Goal: Information Seeking & Learning: Learn about a topic

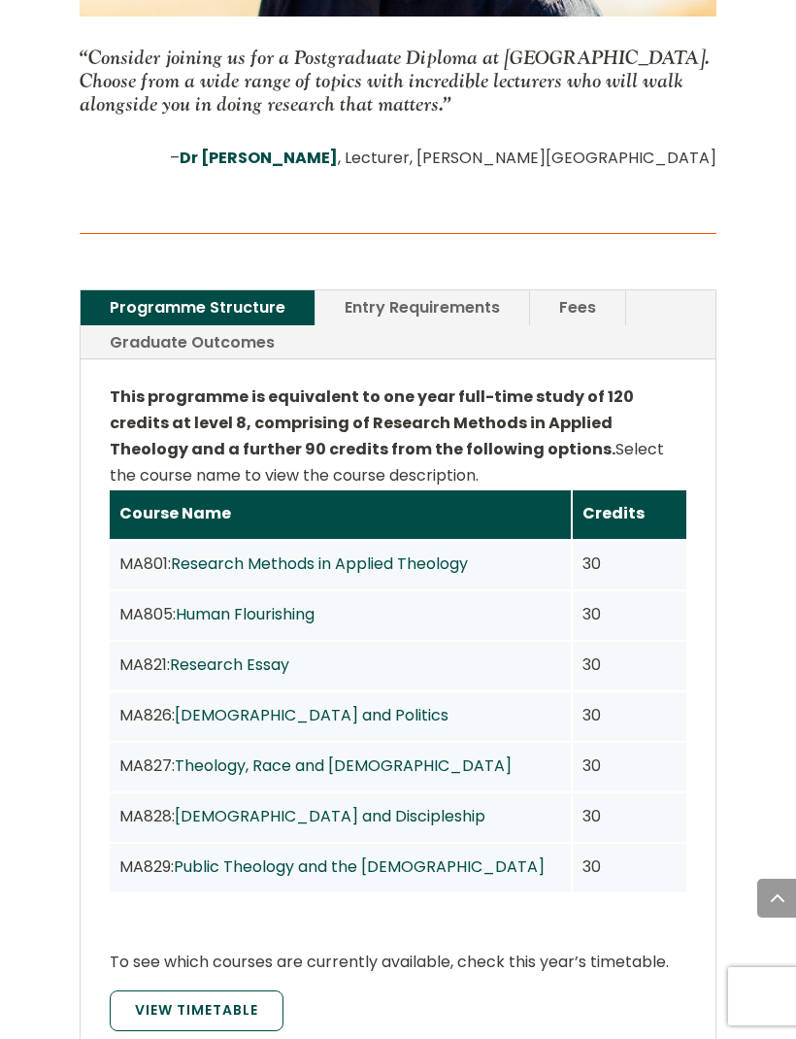
scroll to position [1928, 0]
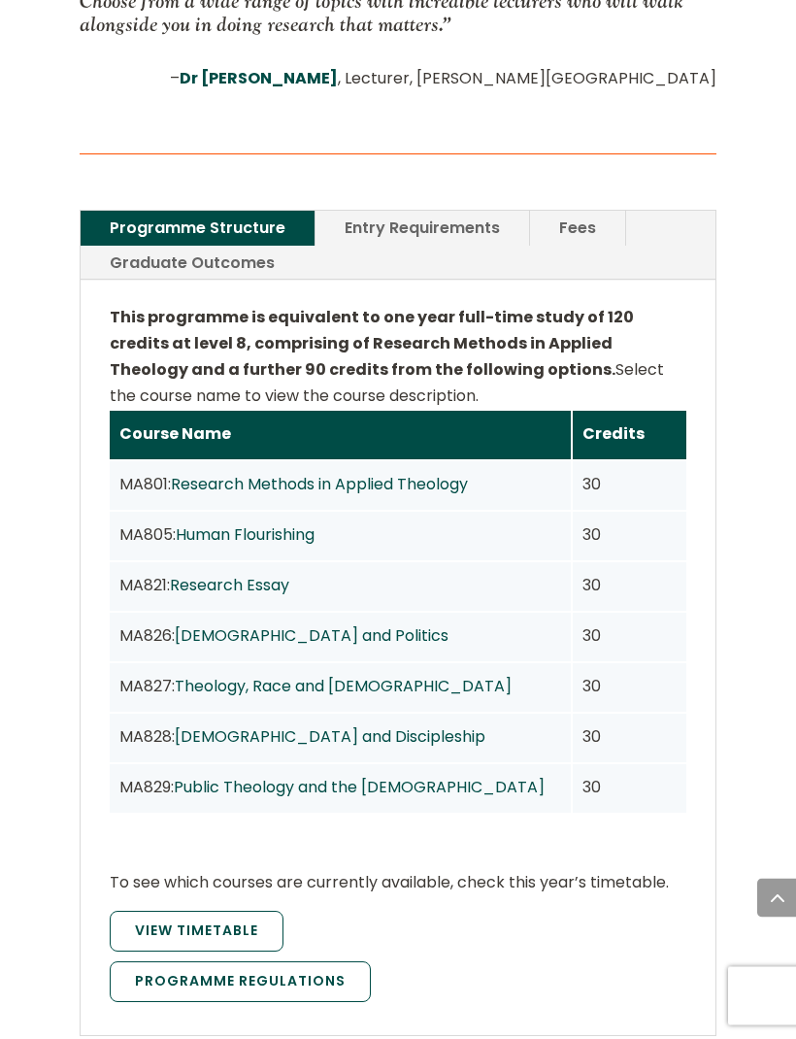
click at [217, 247] on link "Graduate Outcomes" at bounding box center [192, 264] width 223 height 34
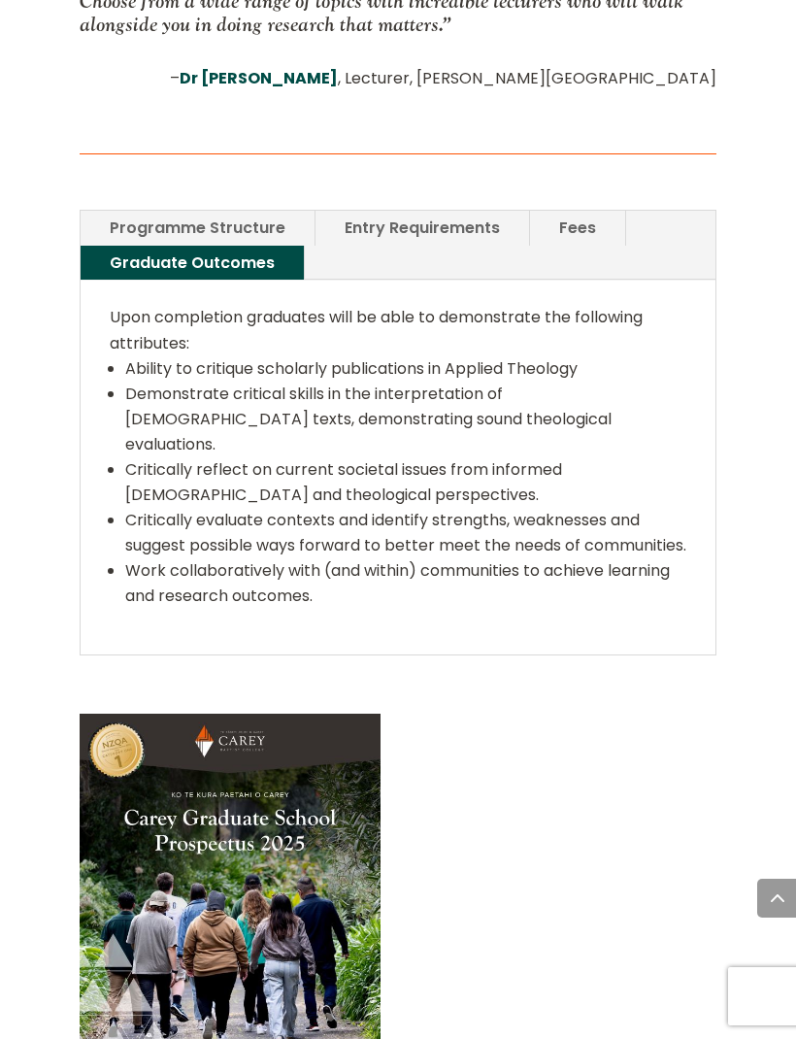
click at [215, 211] on link "Programme Structure" at bounding box center [198, 228] width 234 height 34
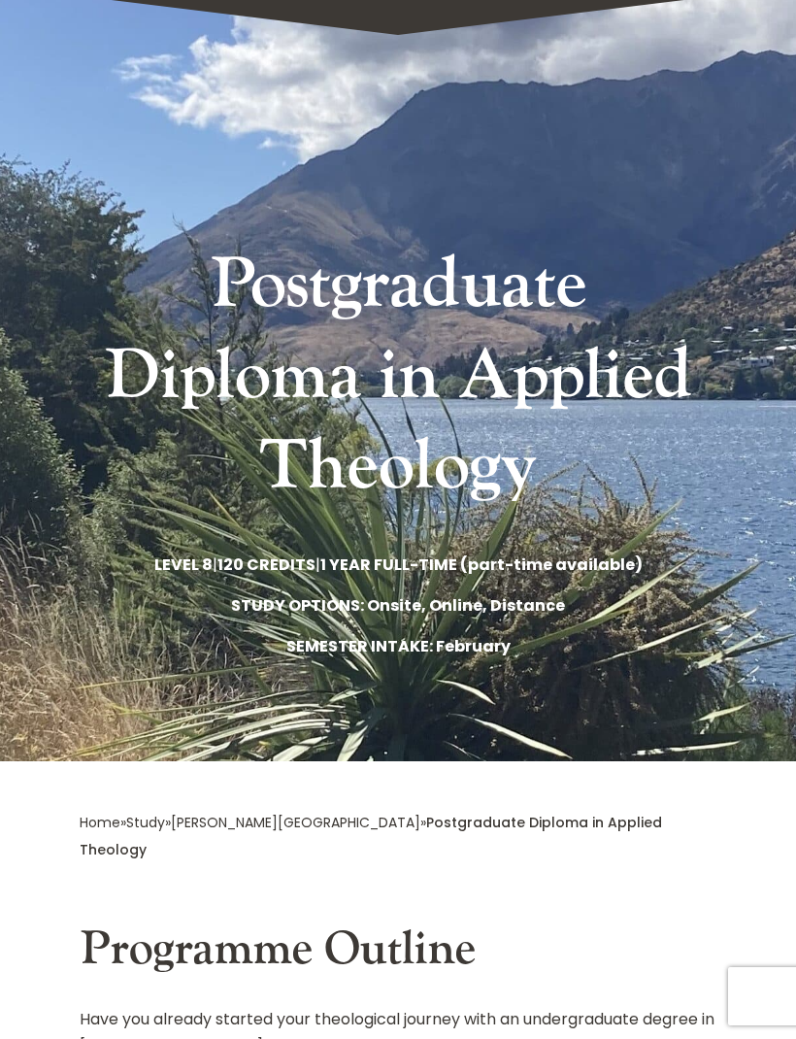
scroll to position [0, 0]
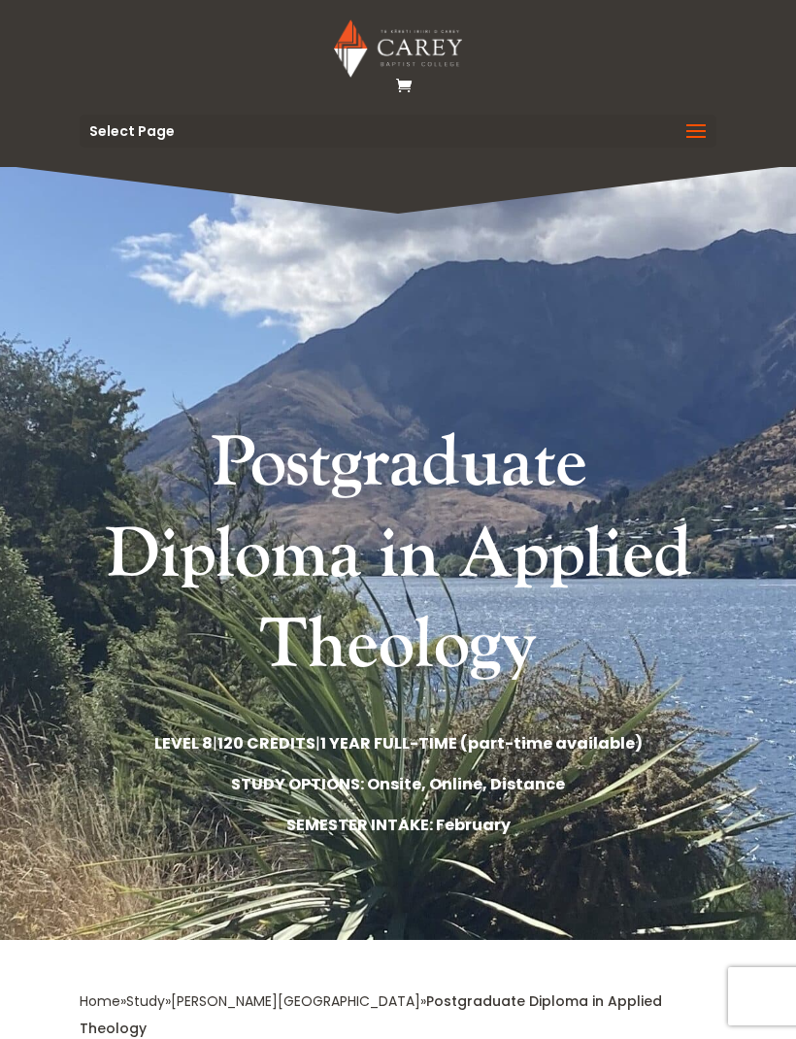
click at [699, 121] on span at bounding box center [696, 144] width 31 height 54
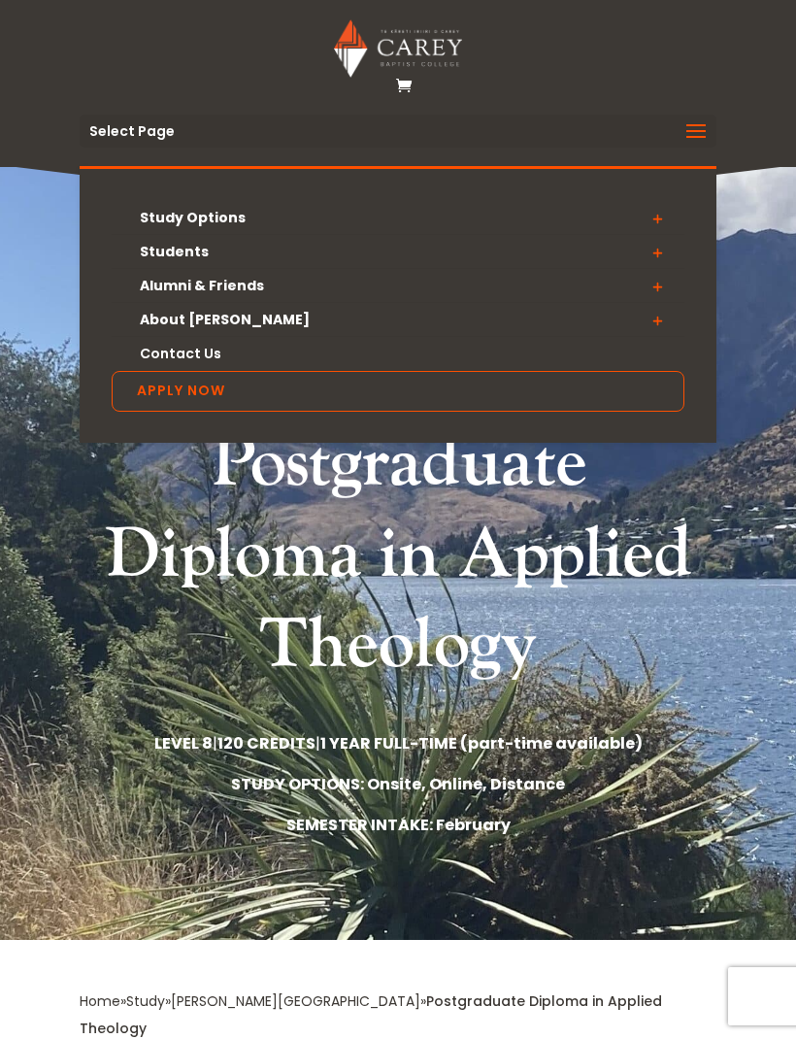
click at [669, 225] on span at bounding box center [657, 218] width 54 height 35
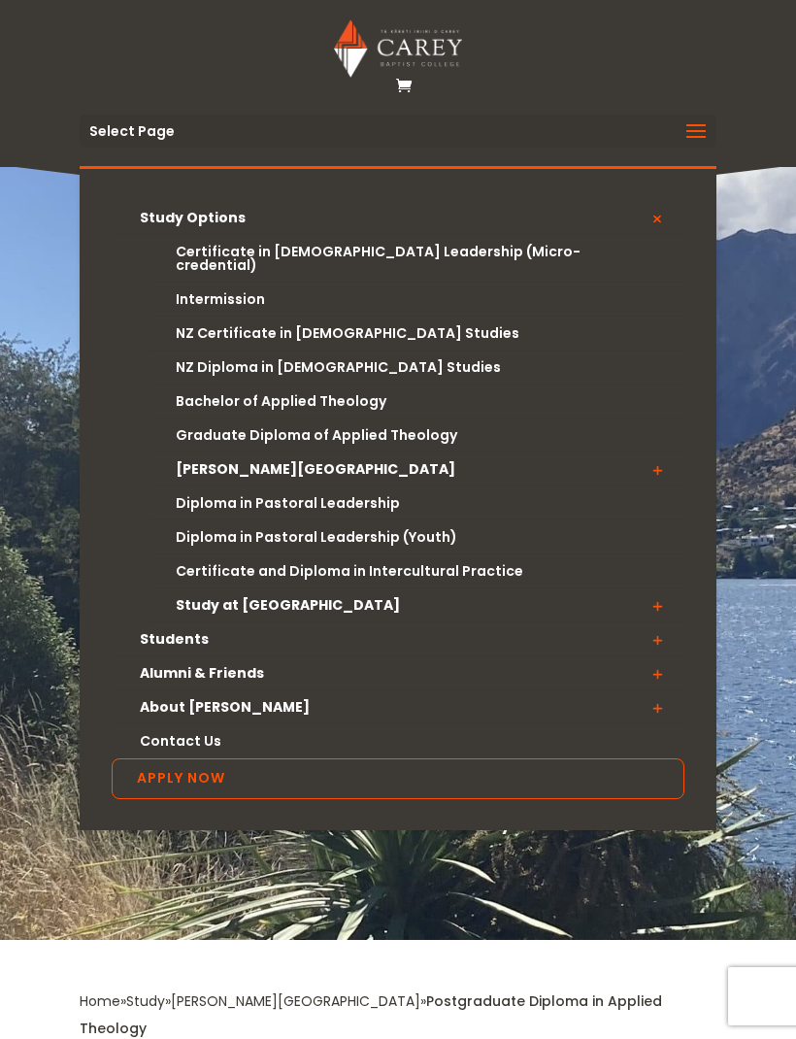
click at [304, 459] on link "[PERSON_NAME][GEOGRAPHIC_DATA]" at bounding box center [417, 470] width 535 height 34
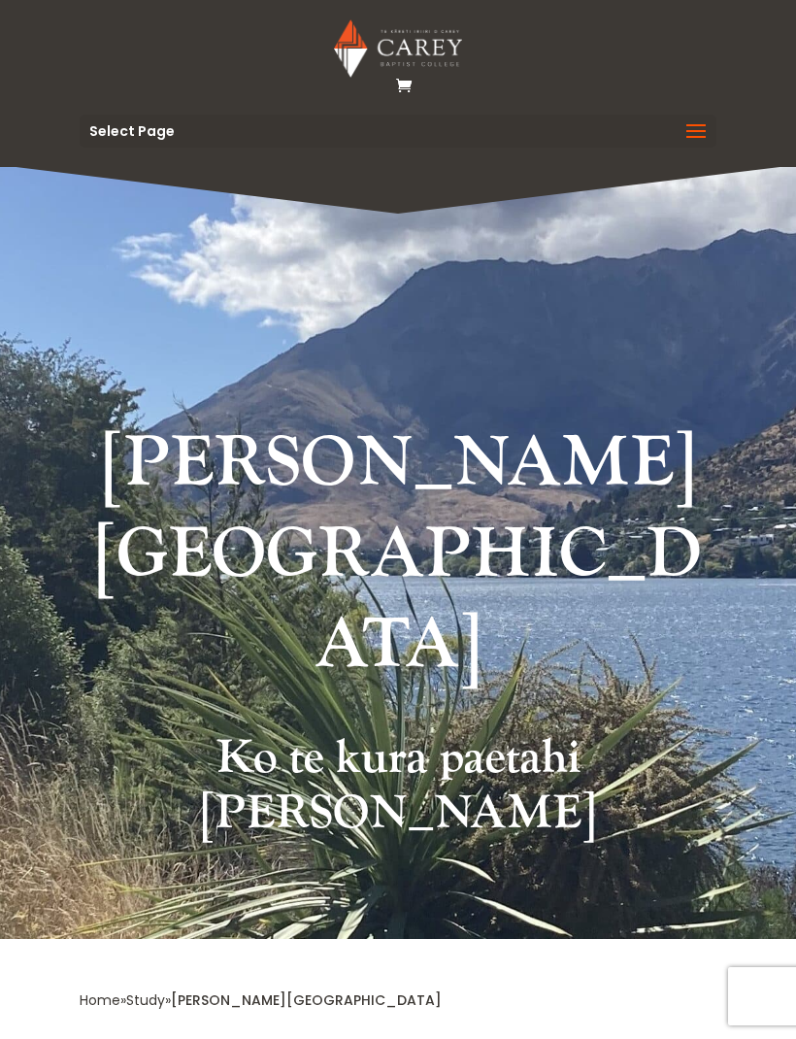
click at [690, 133] on span at bounding box center [696, 144] width 31 height 54
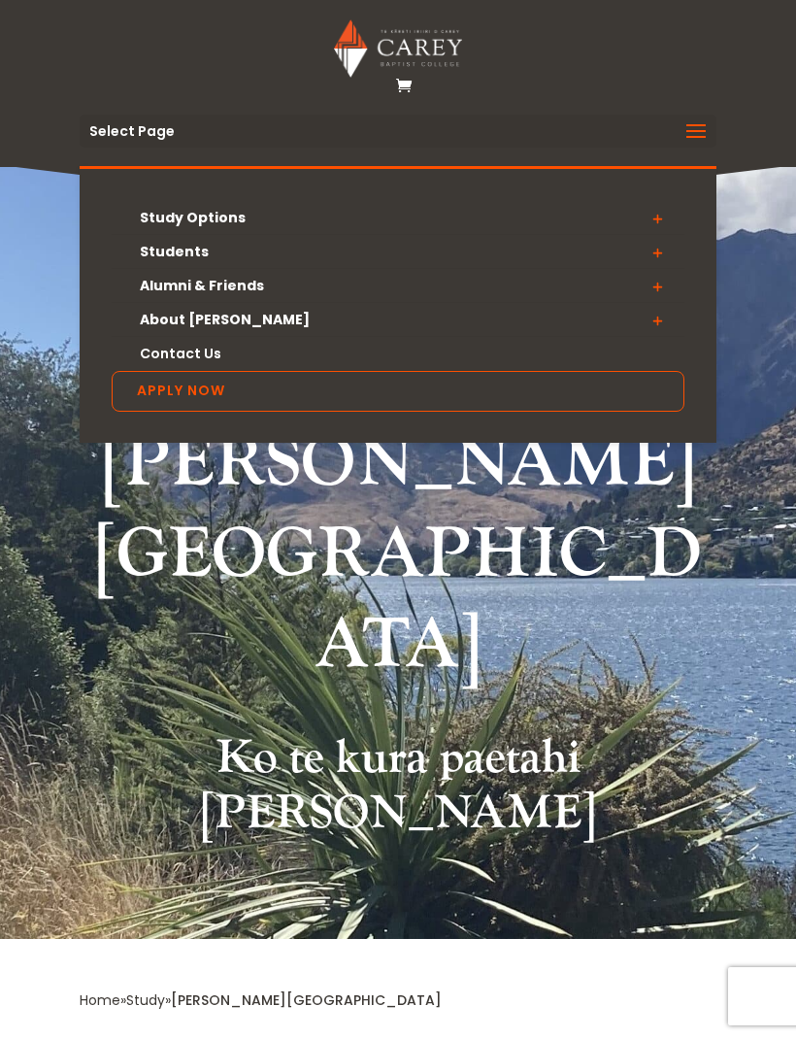
click at [658, 212] on span at bounding box center [657, 218] width 54 height 35
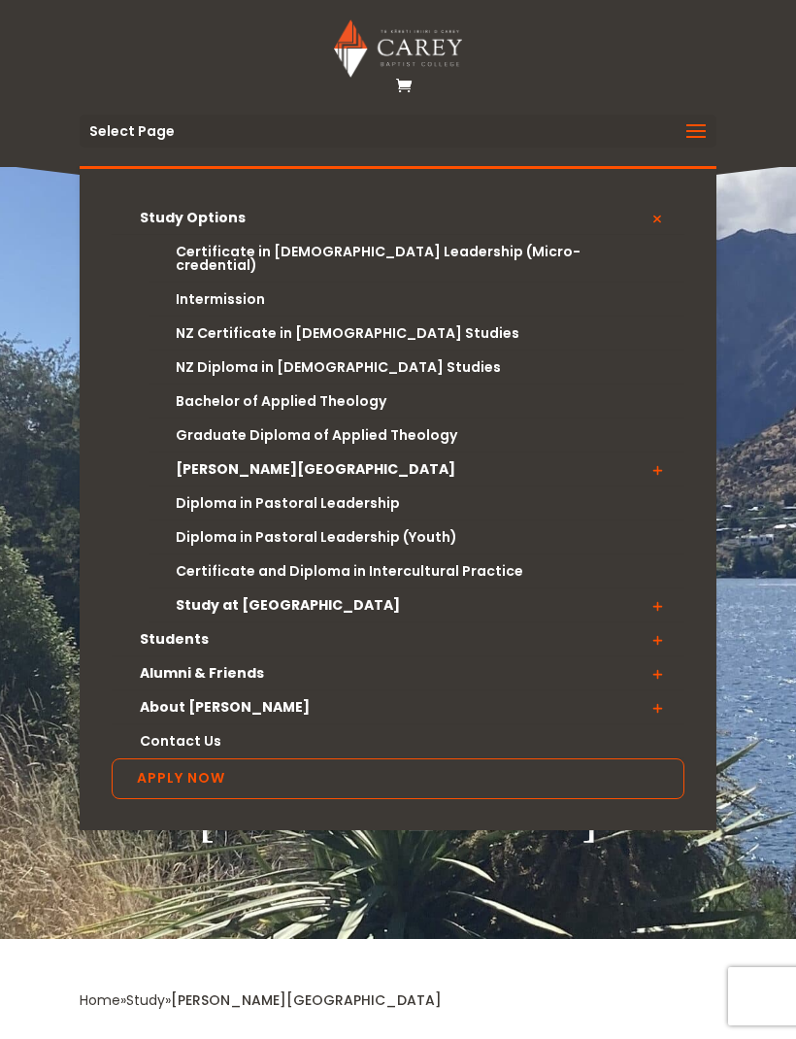
click at [407, 419] on link "Graduate Diploma of Applied Theology" at bounding box center [417, 436] width 535 height 34
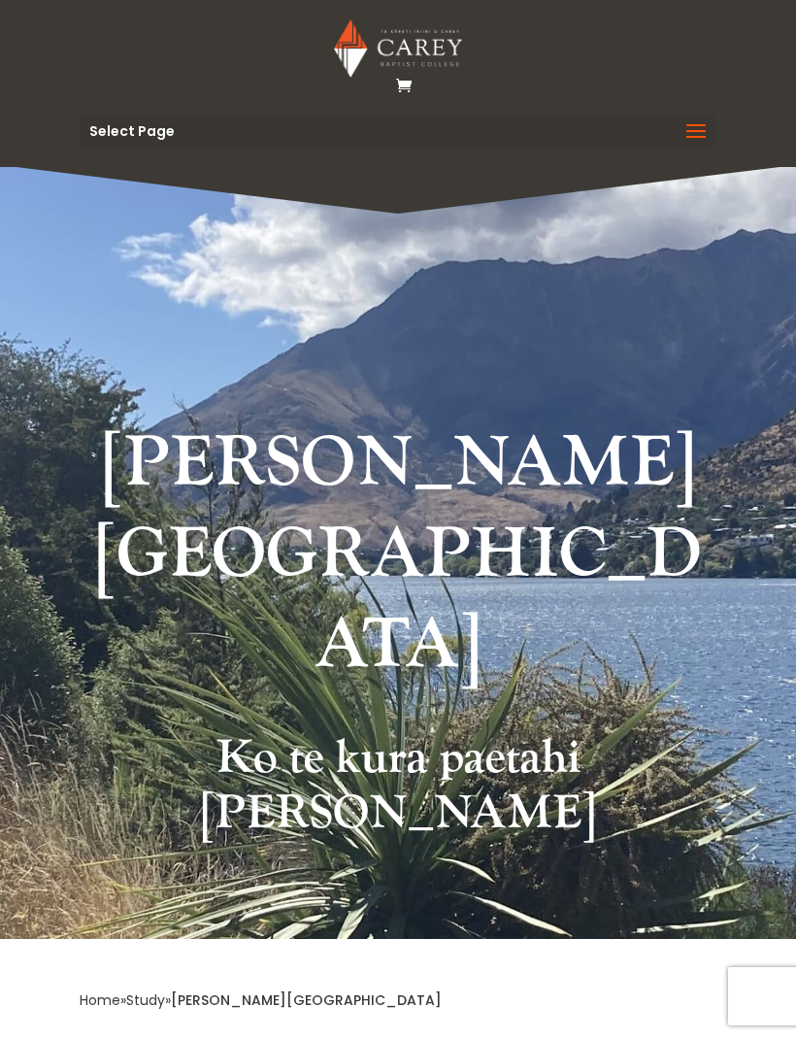
scroll to position [361, 0]
